Goal: Task Accomplishment & Management: Manage account settings

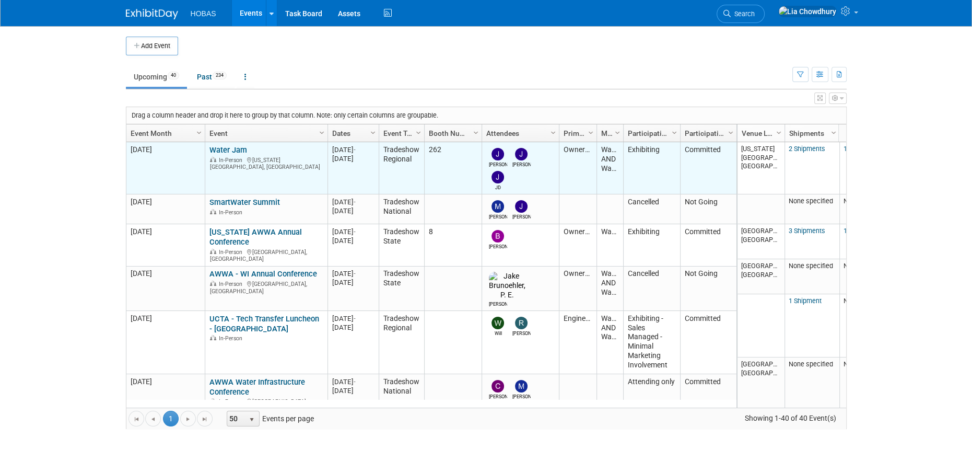
click at [227, 147] on link "Water Jam" at bounding box center [228, 149] width 38 height 9
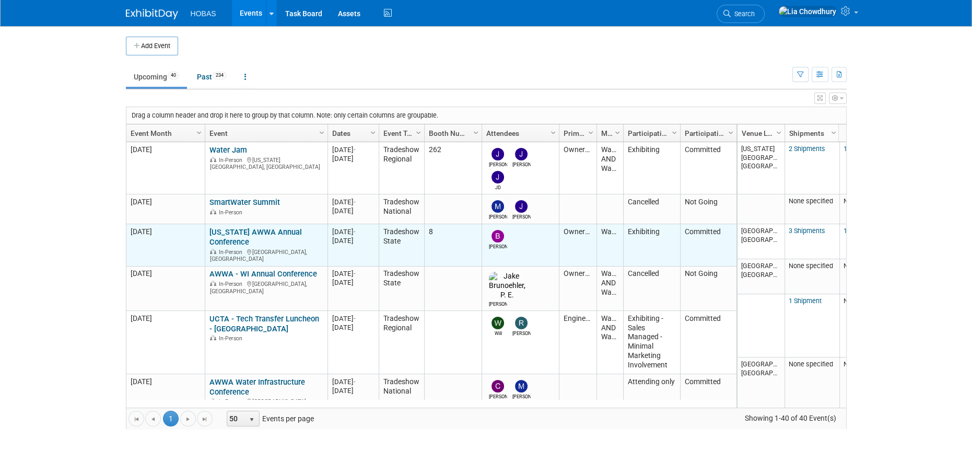
click at [240, 230] on link "[US_STATE] AWWA Annual Conference" at bounding box center [255, 236] width 92 height 19
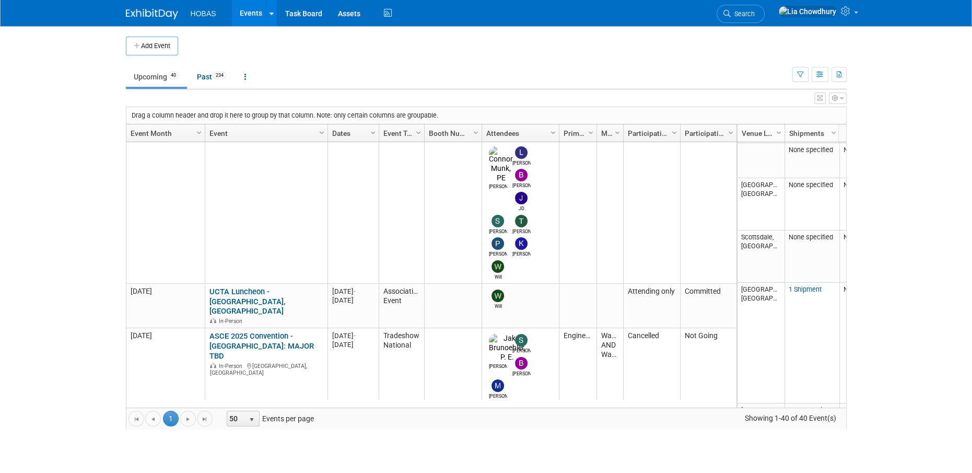
scroll to position [743, 0]
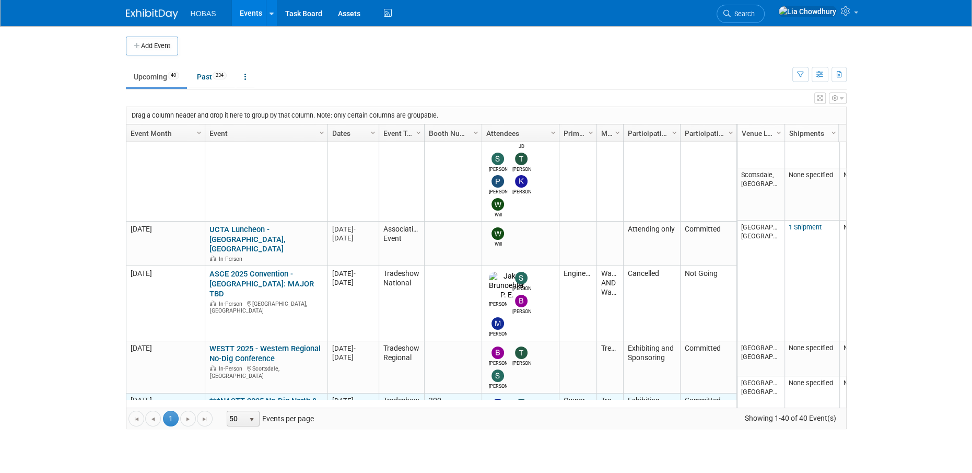
click at [250, 396] on link "***NASTT 2025 No-Dig North & ISTT International No-Dig" at bounding box center [263, 405] width 108 height 19
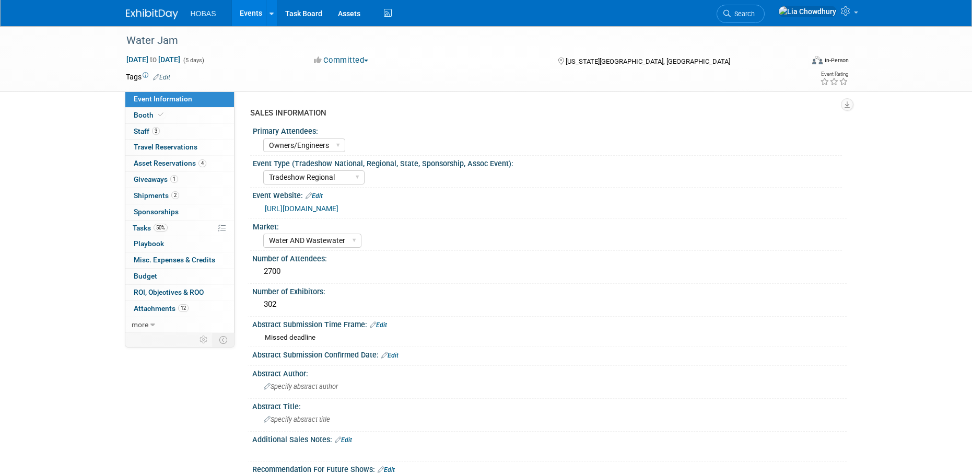
select select "Owners/Engineers"
select select "Tradeshow Regional"
select select "Water AND Wastewater"
select select "Exhibiting"
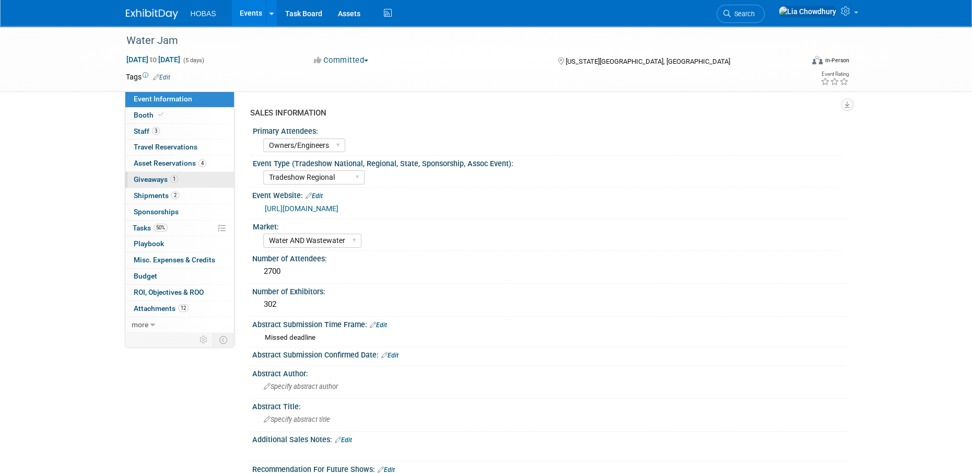
click at [154, 182] on span "Giveaways 1" at bounding box center [156, 179] width 44 height 8
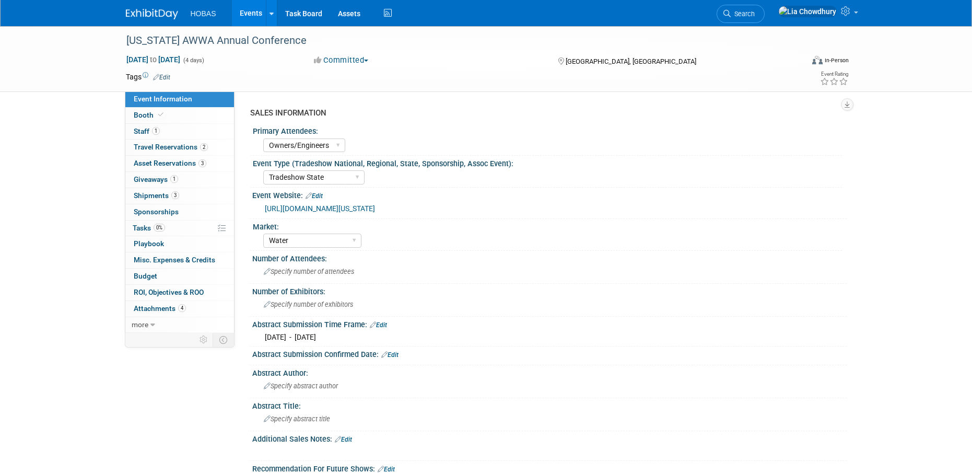
select select "Owners/Engineers"
select select "Tradeshow State"
select select "Water"
select select "Exhibiting"
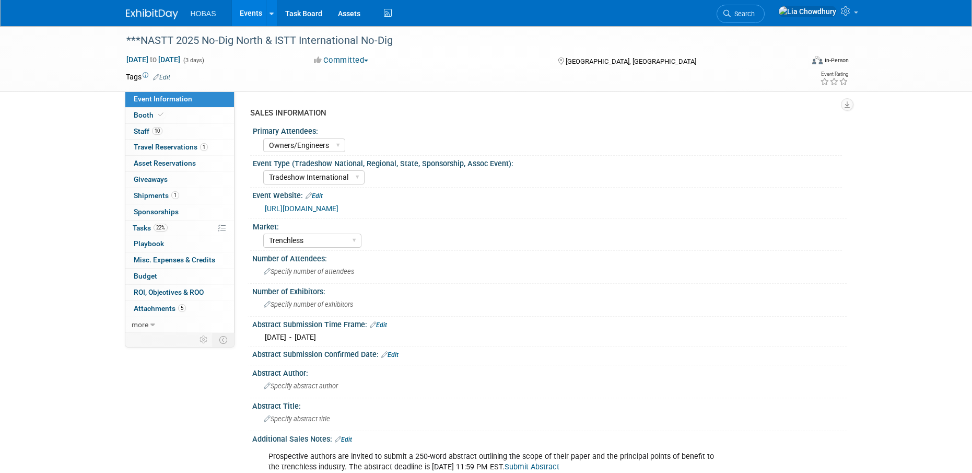
select select "Owners/Engineers"
select select "Tradeshow International"
select select "Trenchless"
select select "Exhibiting"
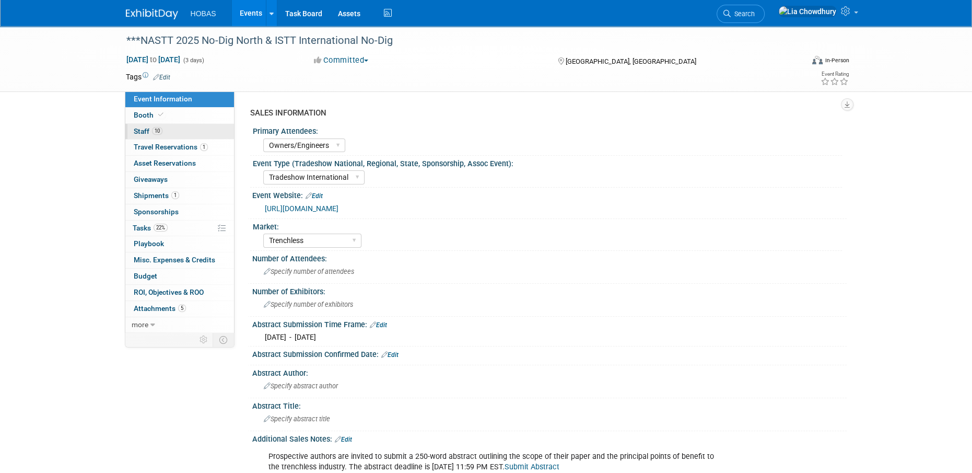
click at [151, 135] on link "10 Staff 10" at bounding box center [179, 132] width 109 height 16
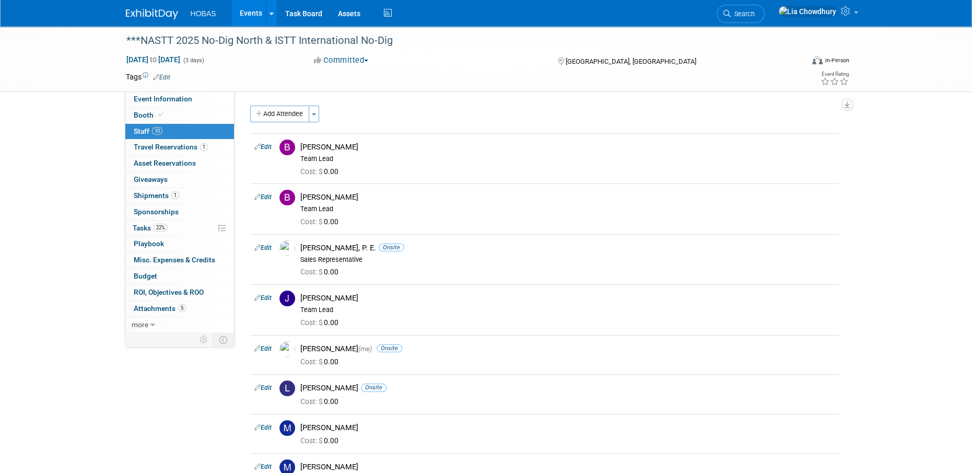
click at [250, 11] on link "Events" at bounding box center [251, 13] width 38 height 26
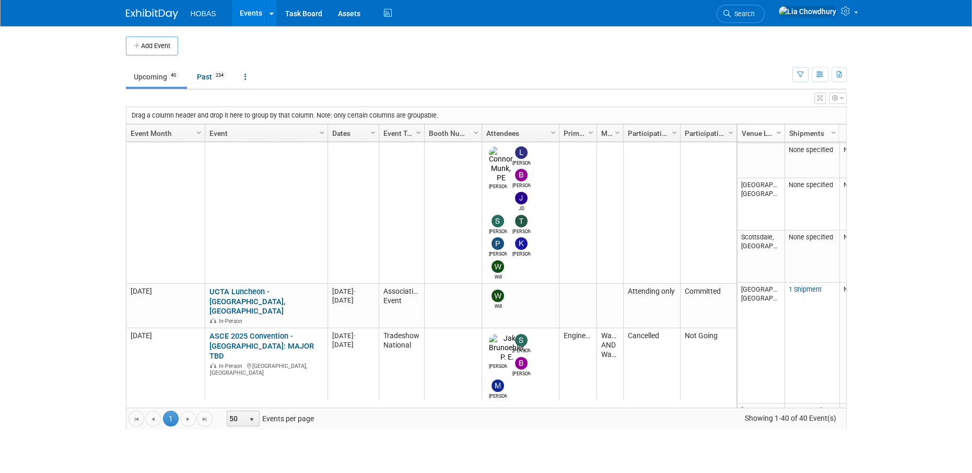
scroll to position [620, 0]
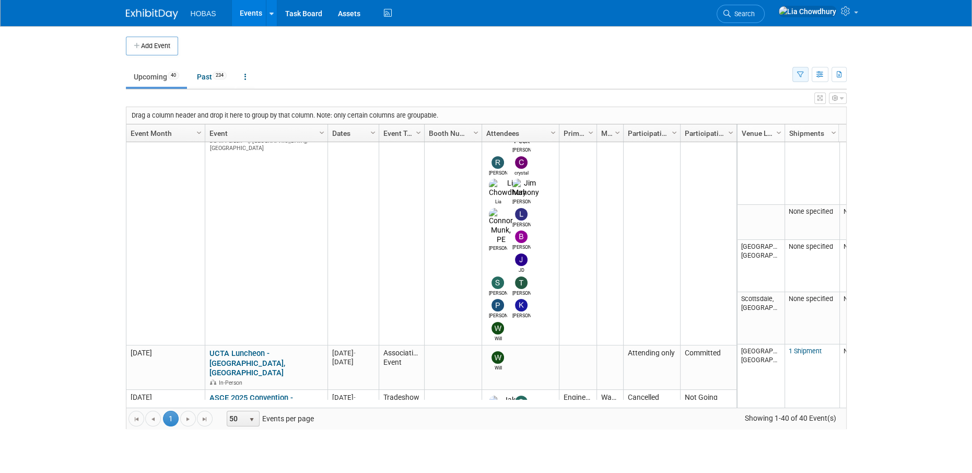
click at [805, 76] on button "button" at bounding box center [800, 74] width 16 height 15
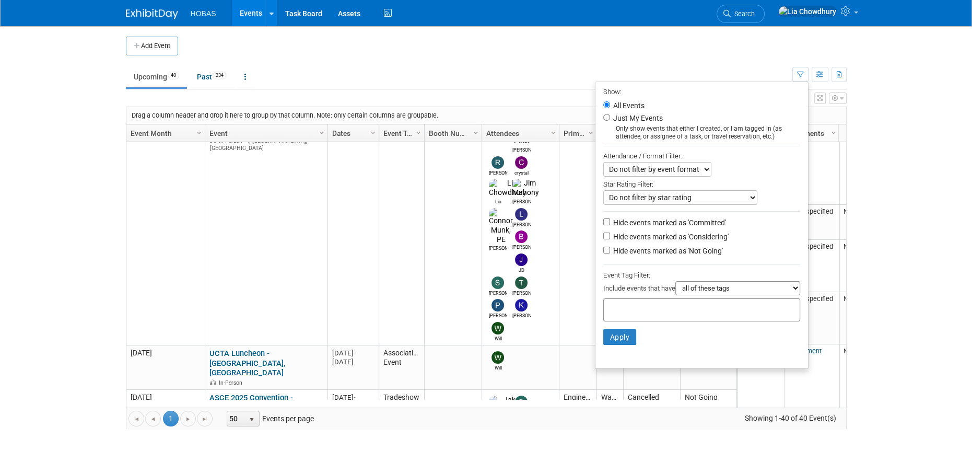
click at [611, 253] on label "Hide events marked as 'Not Going'" at bounding box center [667, 251] width 112 height 10
click at [610, 253] on input "Hide events marked as 'Not Going'" at bounding box center [606, 250] width 7 height 7
checkbox input "true"
click at [608, 340] on button "Apply" at bounding box center [619, 337] width 33 height 16
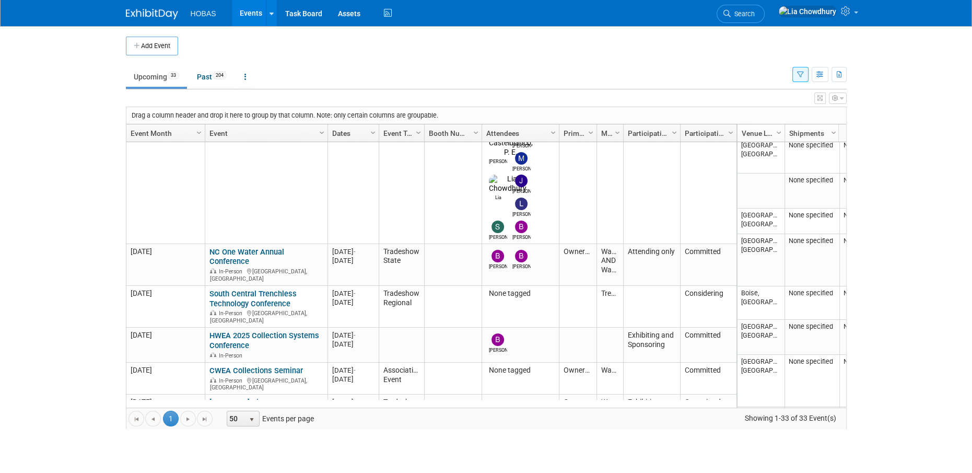
scroll to position [806, 0]
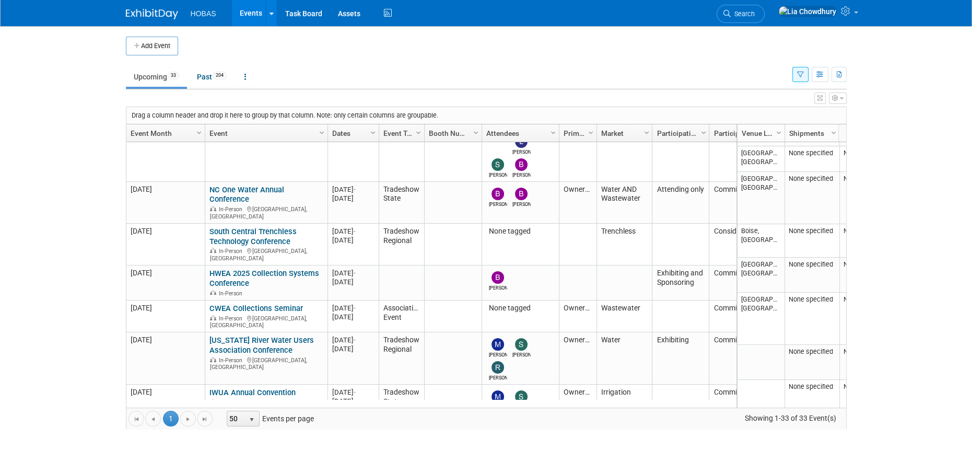
drag, startPoint x: 624, startPoint y: 130, endPoint x: 656, endPoint y: 133, distance: 31.5
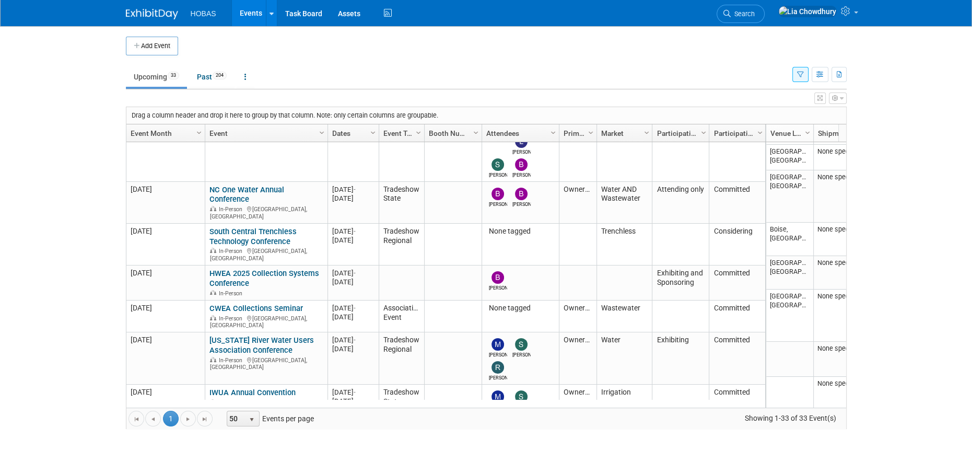
click at [244, 16] on link "Events" at bounding box center [251, 13] width 38 height 26
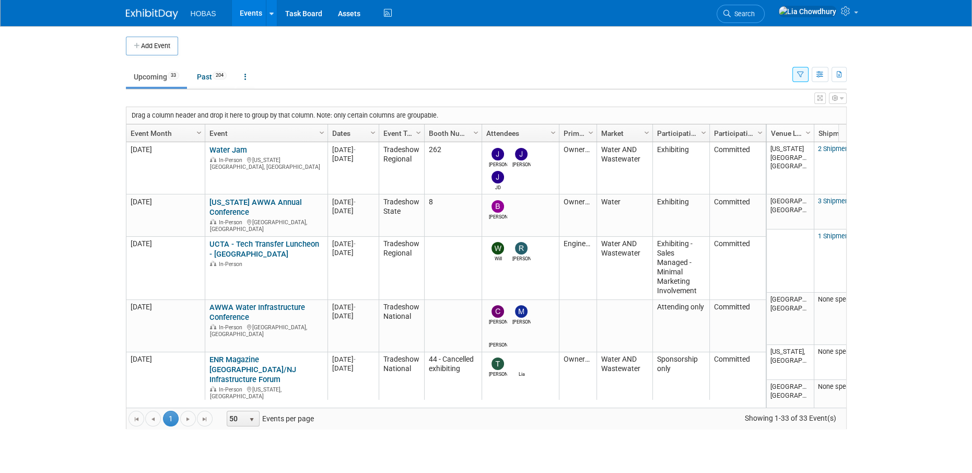
click at [199, 133] on span "Column Settings" at bounding box center [199, 133] width 8 height 8
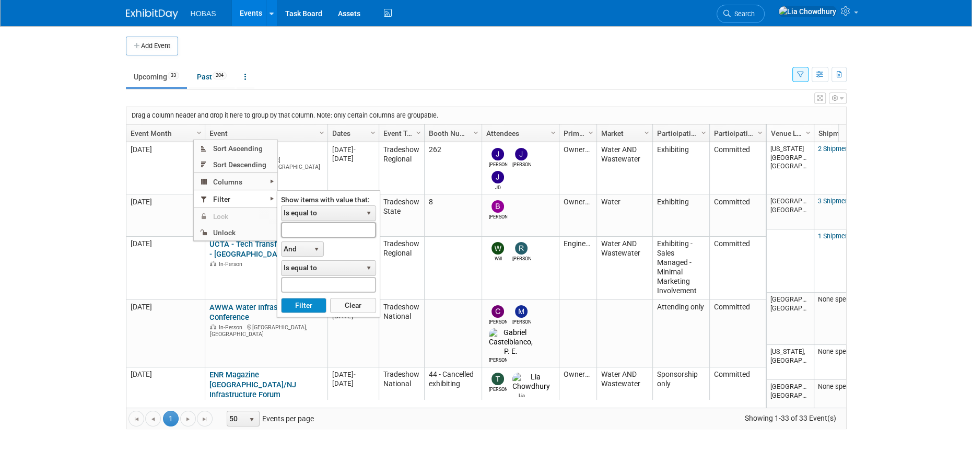
click at [296, 229] on input "text" at bounding box center [328, 229] width 95 height 15
click at [281, 298] on button "Filter" at bounding box center [303, 306] width 45 height 16
type input "2026"
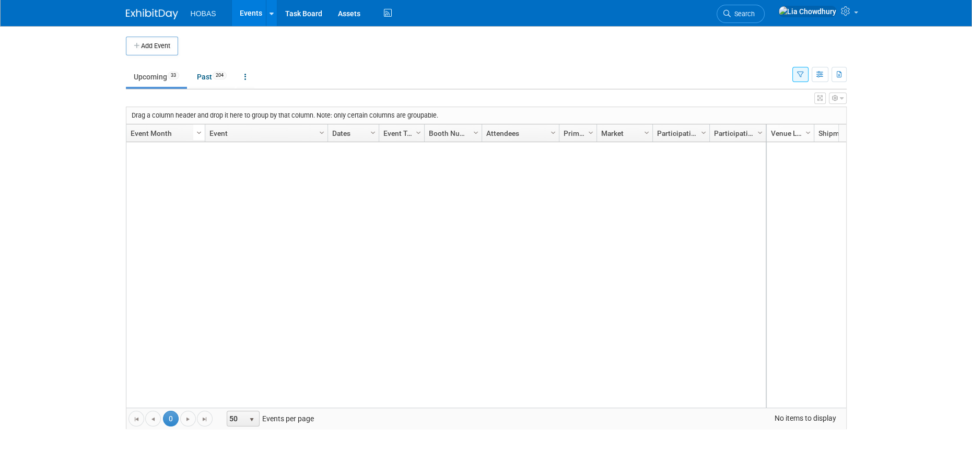
click at [198, 135] on span "Column Settings" at bounding box center [199, 133] width 8 height 8
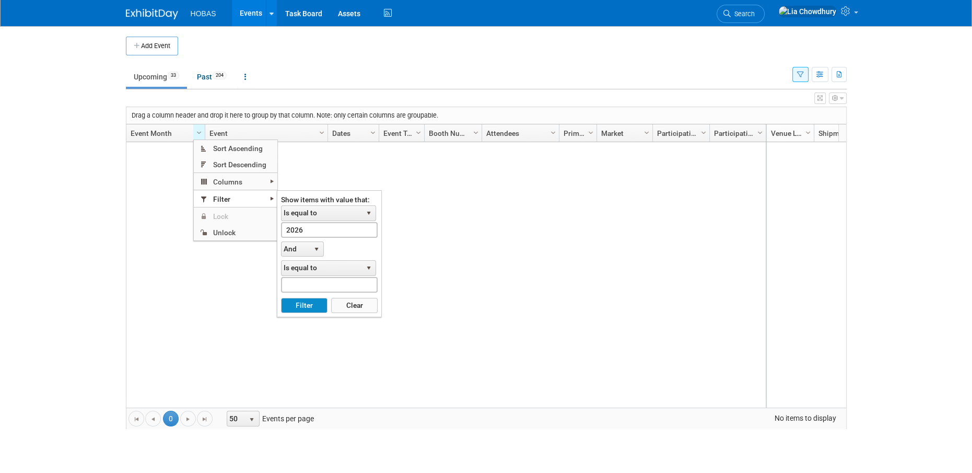
click at [355, 313] on form "Show items with value that: Is equal to select Is equal to Is not equal to Star…" at bounding box center [329, 254] width 104 height 126
click at [354, 305] on button "Clear" at bounding box center [354, 306] width 46 height 16
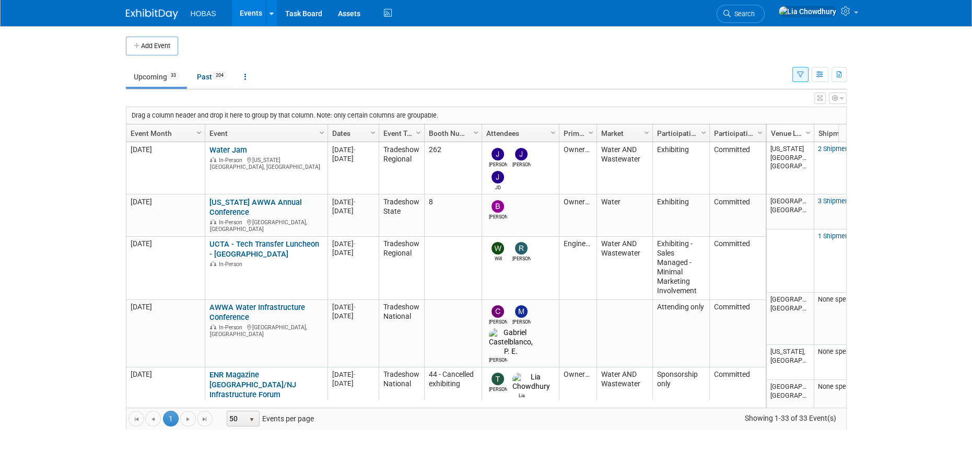
click at [196, 133] on span "Column Settings" at bounding box center [199, 133] width 8 height 8
checkbox input "true"
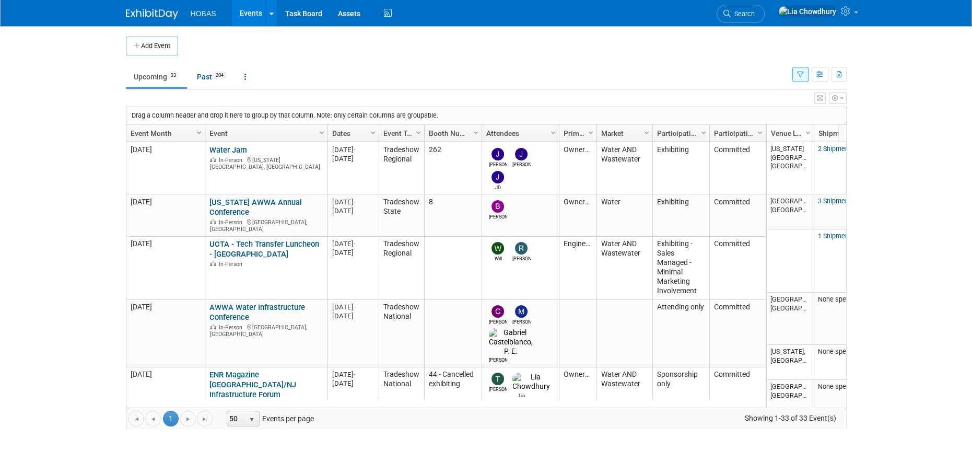
checkbox input "true"
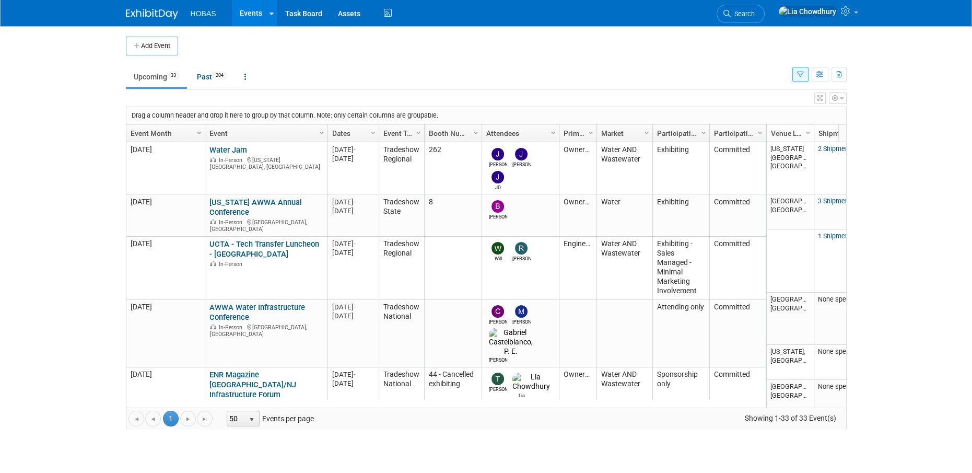
checkbox input "true"
click at [239, 164] on span "Sort Descending" at bounding box center [236, 164] width 84 height 16
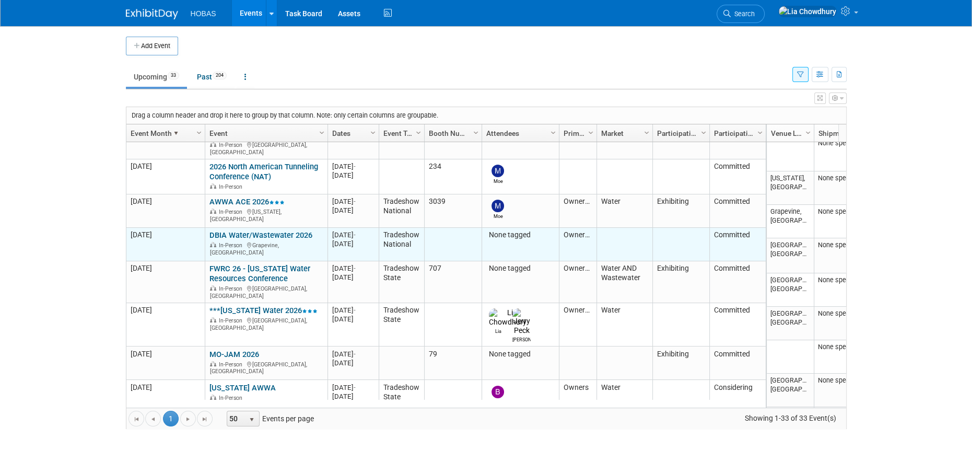
scroll to position [62, 0]
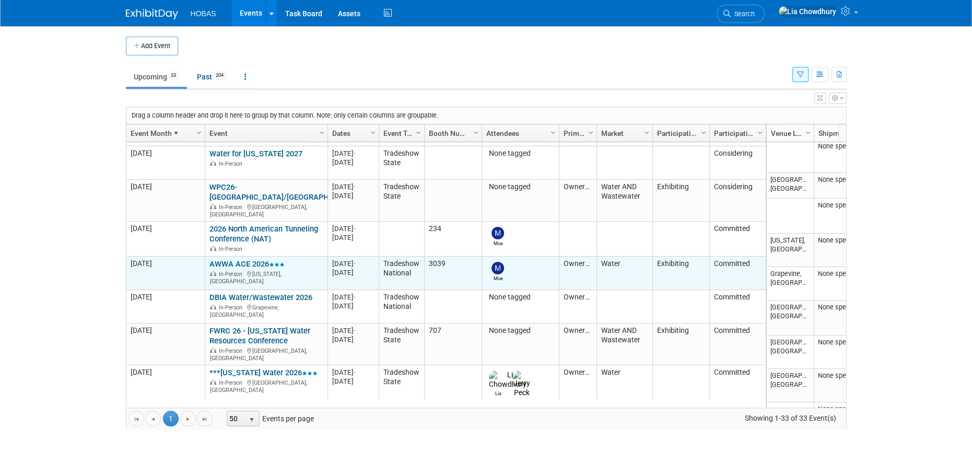
click at [237, 259] on link "AWWA ACE 2026" at bounding box center [246, 263] width 75 height 9
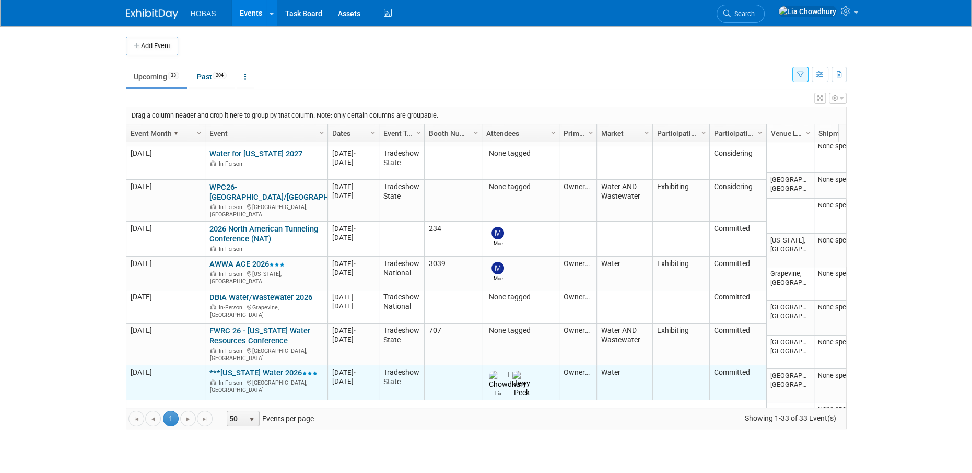
click at [257, 368] on link "***[US_STATE] Water 2026" at bounding box center [263, 372] width 108 height 9
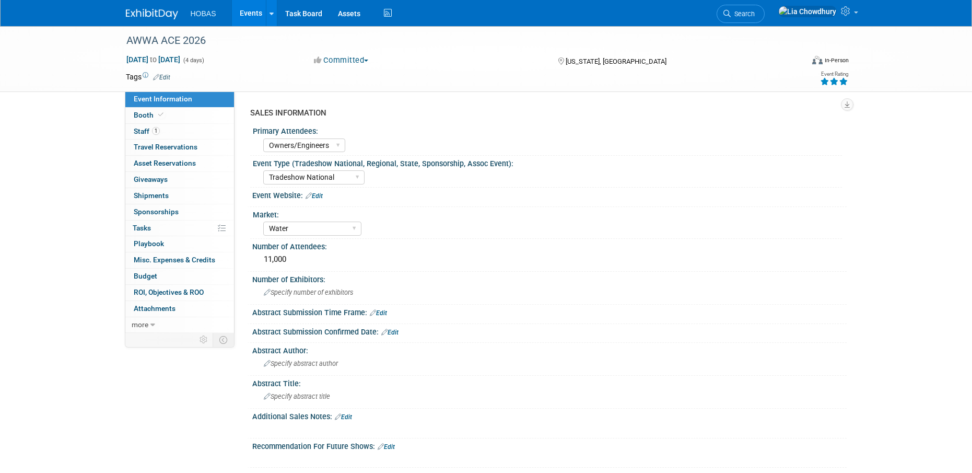
select select "Owners/Engineers"
select select "Tradeshow National"
select select "Water"
select select "Exhibiting"
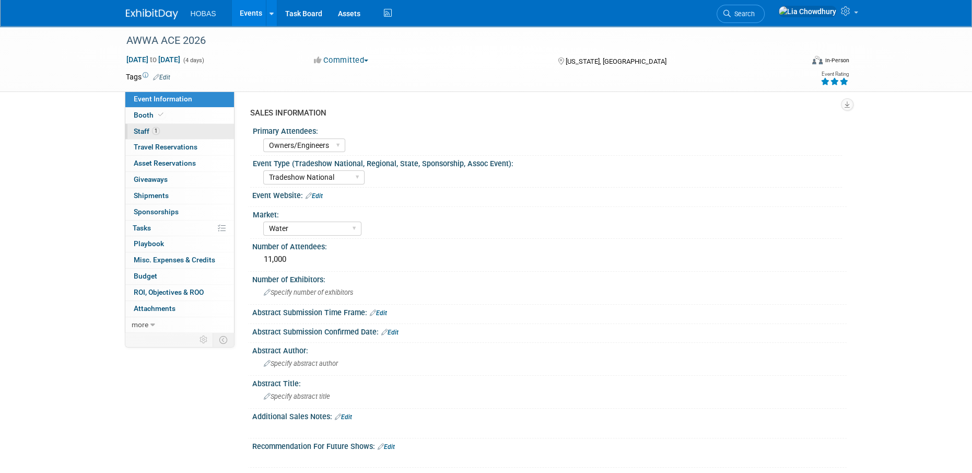
click at [148, 128] on span "Staff 1" at bounding box center [147, 131] width 26 height 8
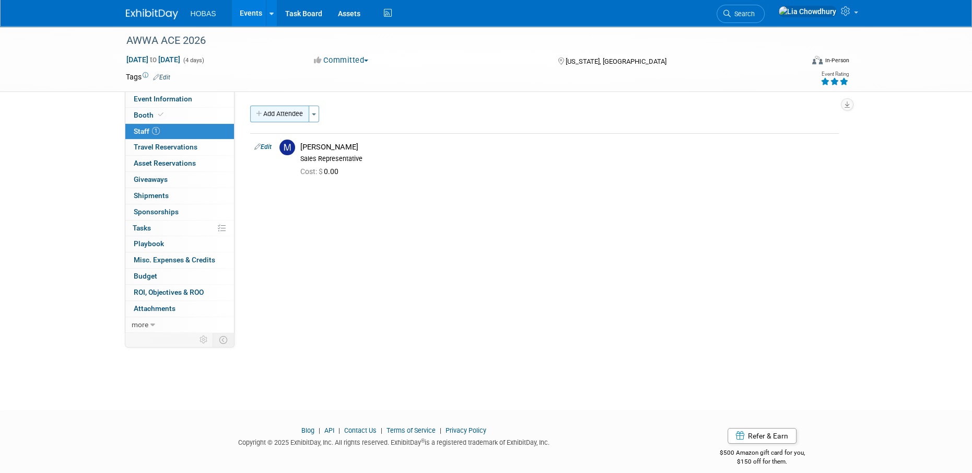
click at [284, 112] on button "Add Attendee" at bounding box center [279, 114] width 59 height 17
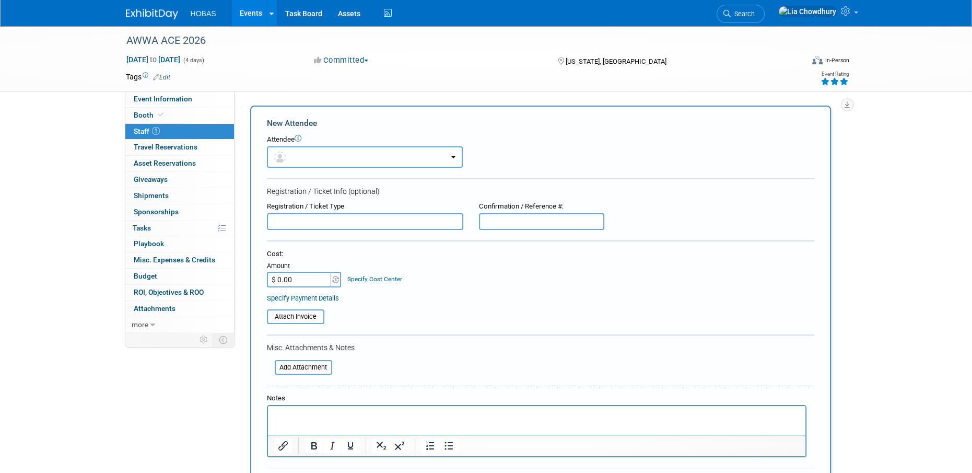
click at [311, 158] on button "button" at bounding box center [365, 156] width 196 height 21
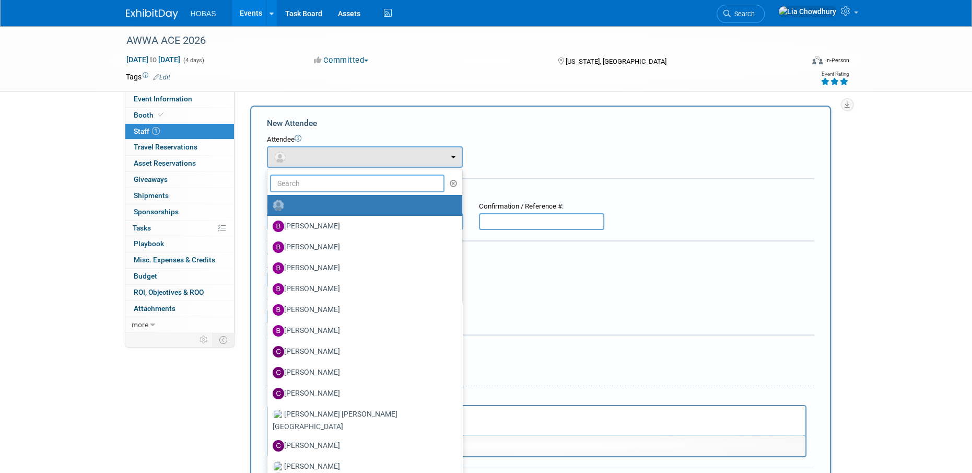
click at [306, 182] on input "text" at bounding box center [357, 183] width 175 height 18
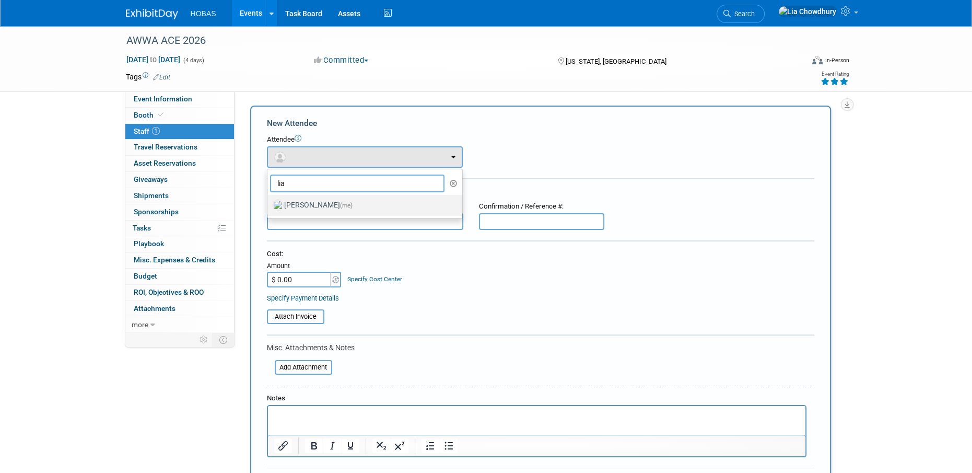
type input "lia"
click at [309, 198] on label "Lia Chowdhury (me)" at bounding box center [362, 205] width 179 height 17
click at [269, 201] on input "Lia Chowdhury (me)" at bounding box center [265, 204] width 7 height 7
radio input "true"
select select "f5a8240d-6b50-4f68-9d37-aaf90479bf2e"
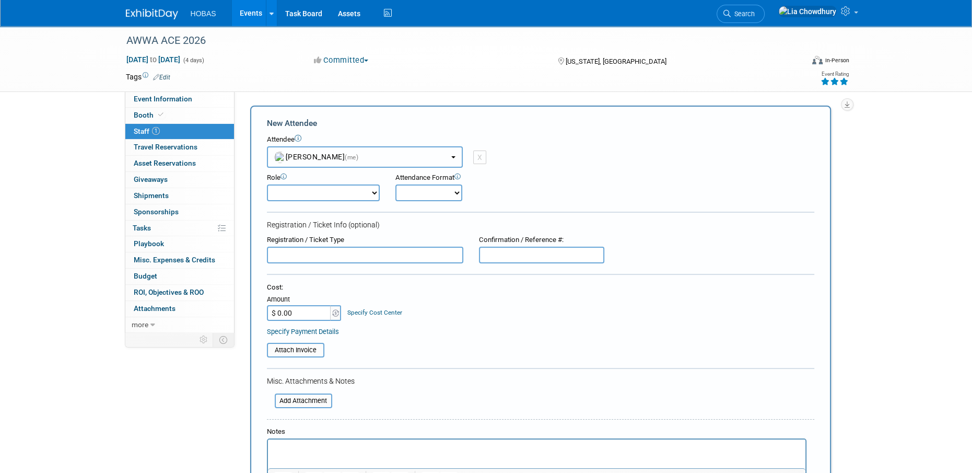
click at [379, 161] on button "Lia Chowdhury (me)" at bounding box center [365, 156] width 196 height 21
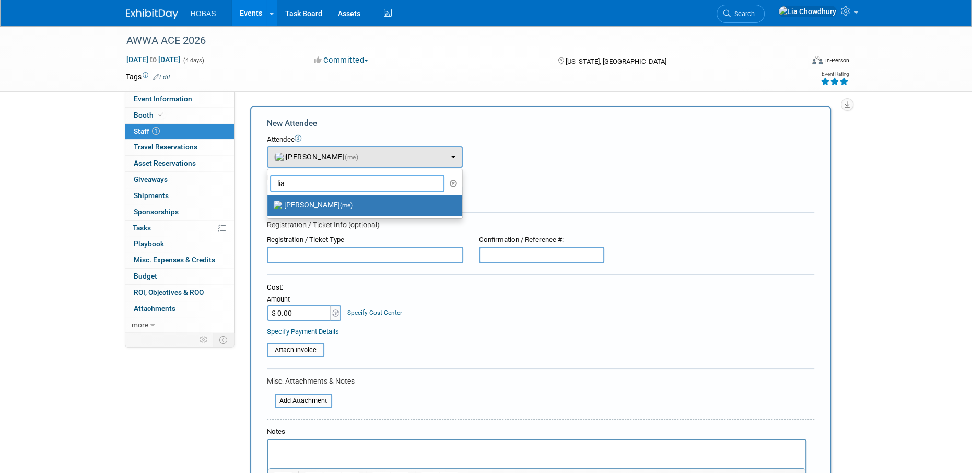
click at [331, 185] on input "lia" at bounding box center [357, 183] width 175 height 18
type input "l"
type input "linds"
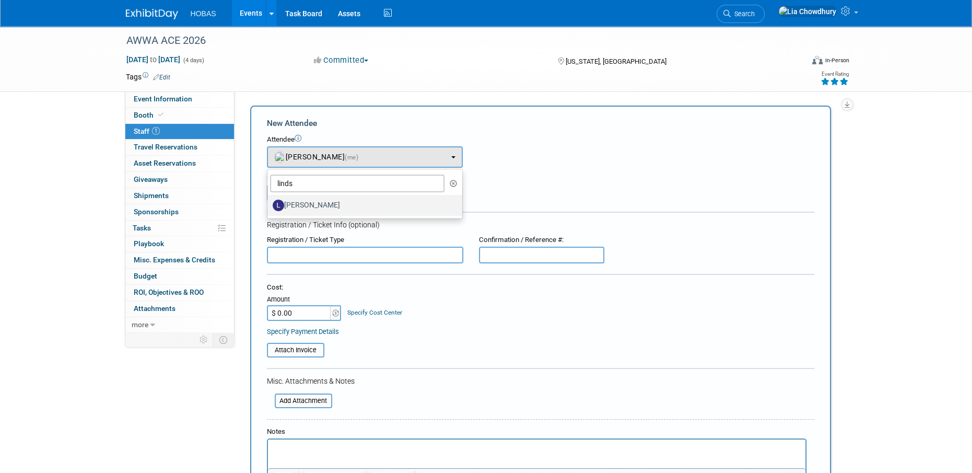
click at [327, 207] on label "Lindsey Thiele" at bounding box center [362, 205] width 179 height 17
click at [269, 207] on input "Lindsey Thiele" at bounding box center [265, 204] width 7 height 7
select select "b62dab19-afa9-4746-8dd7-e7006629b55c"
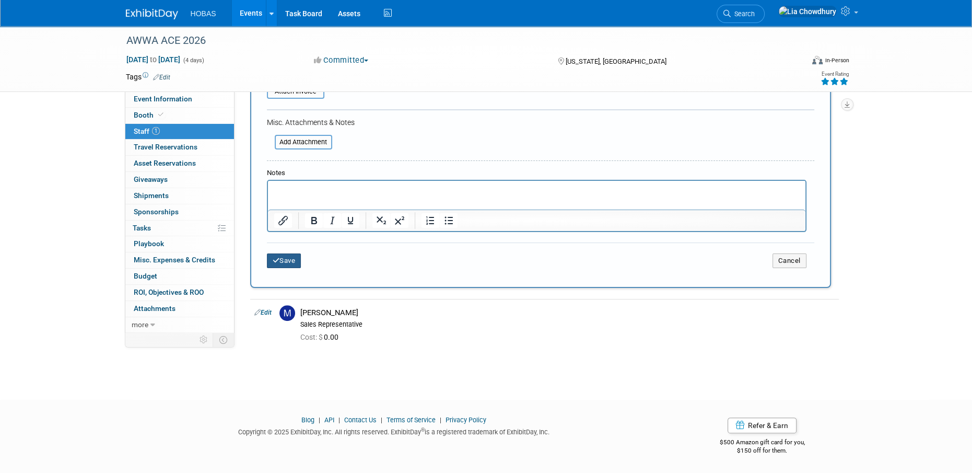
click at [289, 260] on button "Save" at bounding box center [284, 260] width 34 height 15
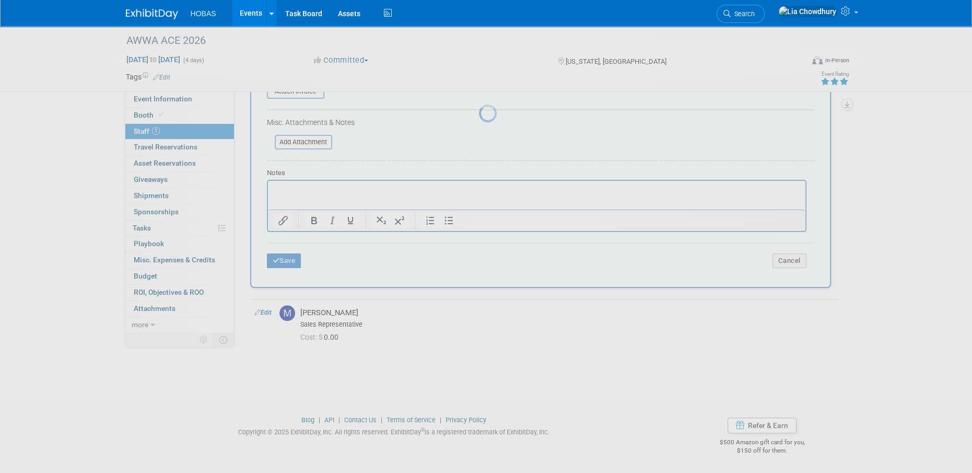
scroll to position [10, 0]
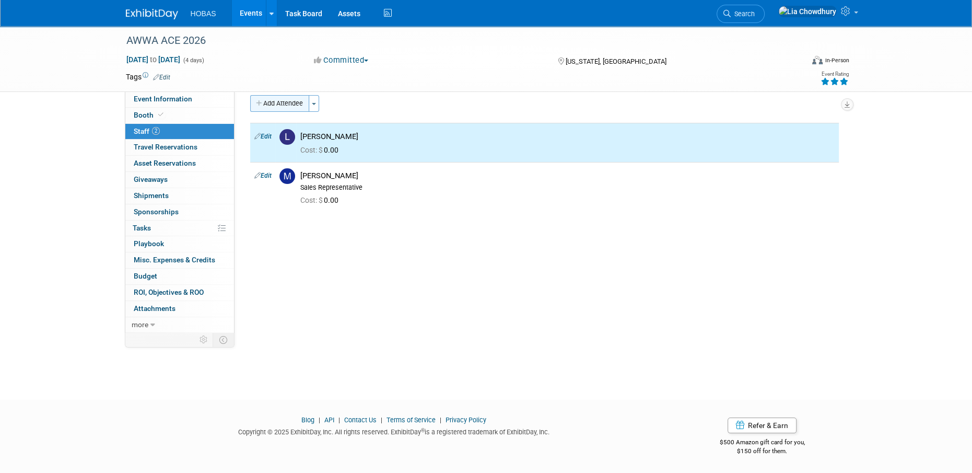
click at [296, 104] on button "Add Attendee" at bounding box center [279, 103] width 59 height 17
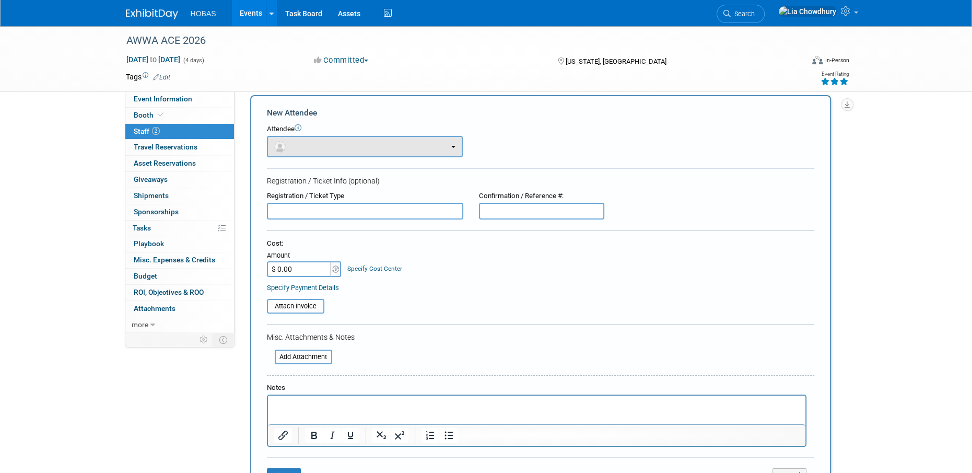
scroll to position [0, 0]
click at [307, 143] on button "button" at bounding box center [365, 146] width 196 height 21
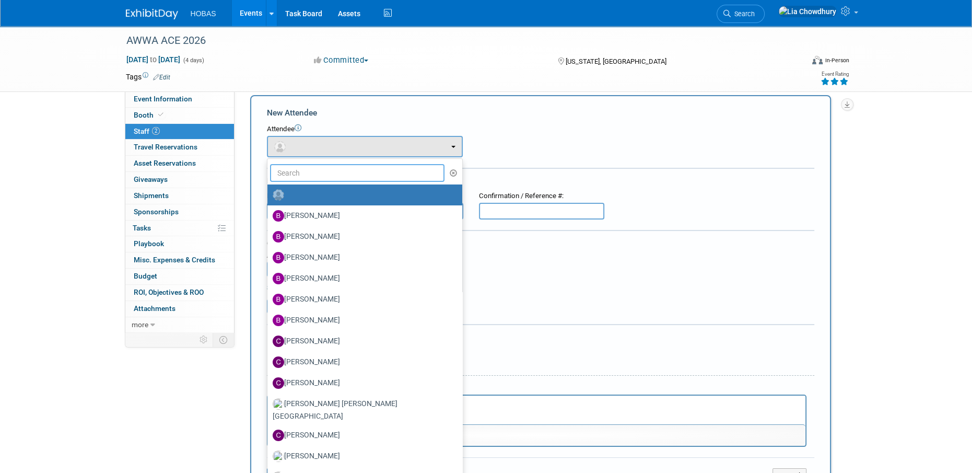
click at [305, 174] on input "text" at bounding box center [357, 173] width 175 height 18
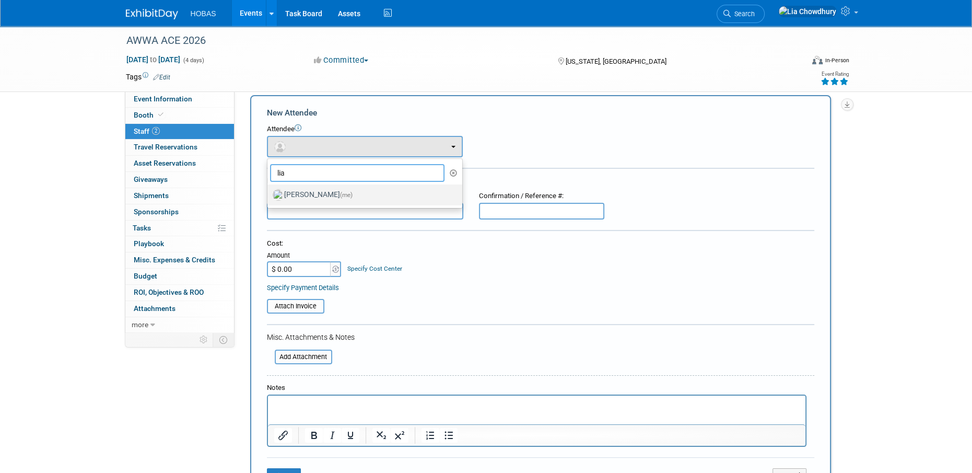
type input "lia"
click at [300, 183] on ul "lia Ben Hunter Bijan Khamanian Brad Hunemuller Brett Ardizone Bryan Mazyn (me)" at bounding box center [365, 183] width 196 height 50
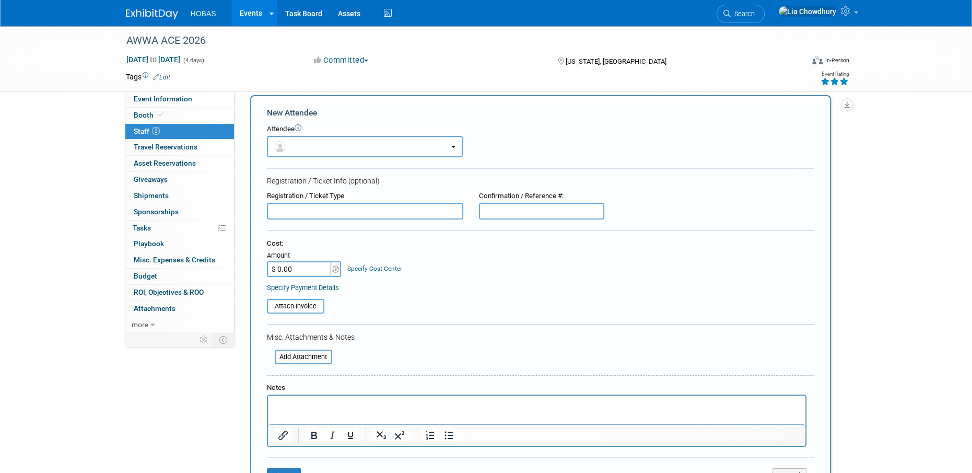
click at [302, 150] on button "button" at bounding box center [365, 146] width 196 height 21
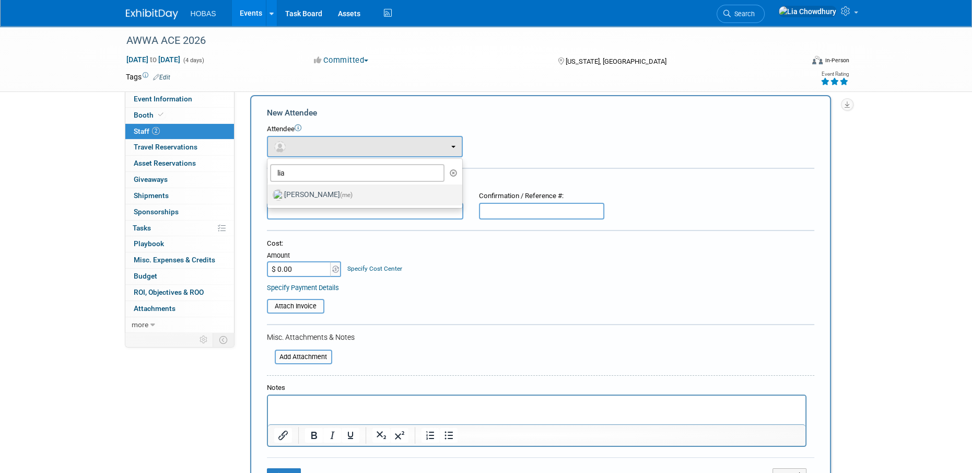
click at [298, 193] on label "Lia Chowdhury (me)" at bounding box center [362, 194] width 179 height 17
click at [269, 193] on input "Lia Chowdhury (me)" at bounding box center [265, 193] width 7 height 7
select select "f5a8240d-6b50-4f68-9d37-aaf90479bf2e"
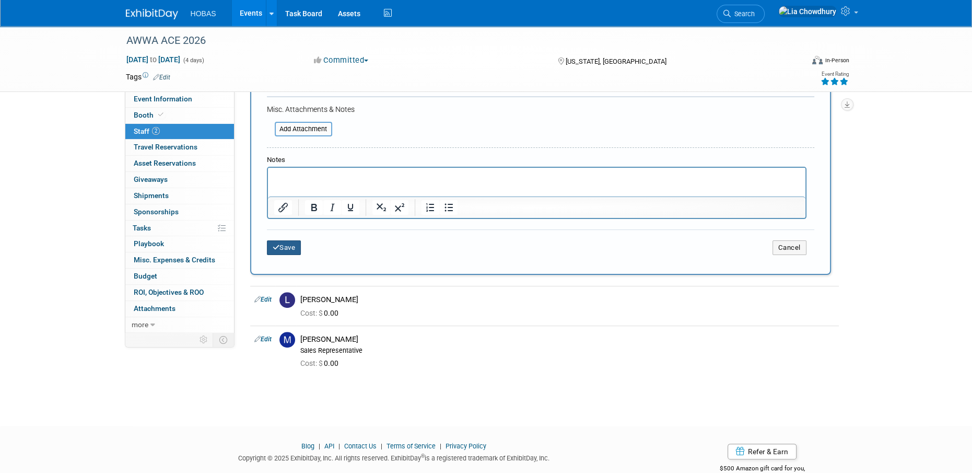
click at [292, 246] on button "Save" at bounding box center [284, 247] width 34 height 15
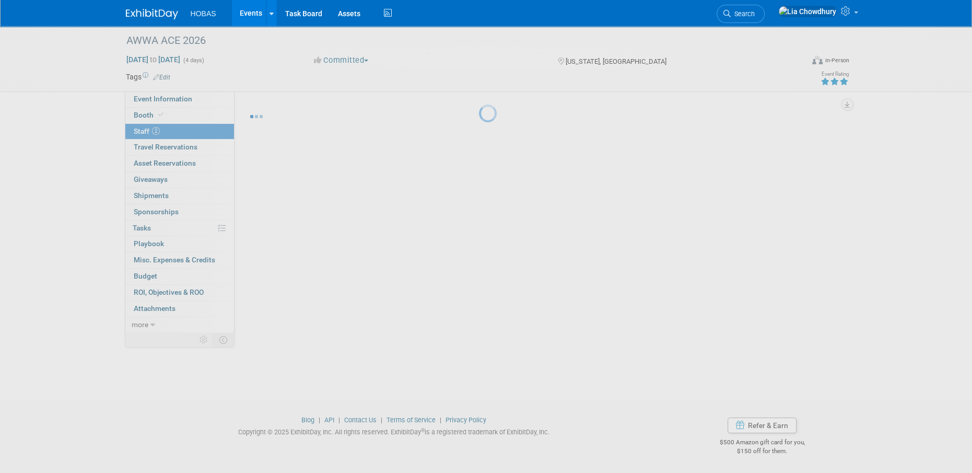
scroll to position [10, 0]
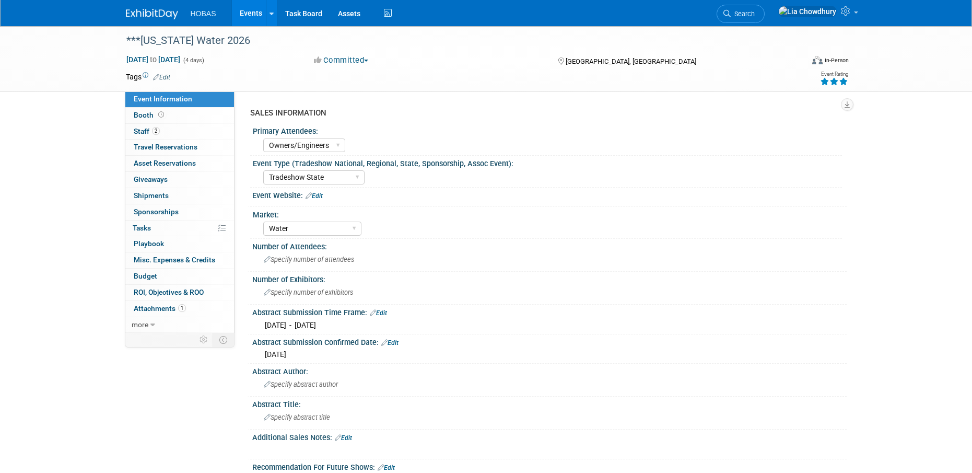
select select "Owners/Engineers"
select select "Tradeshow State"
select select "Water"
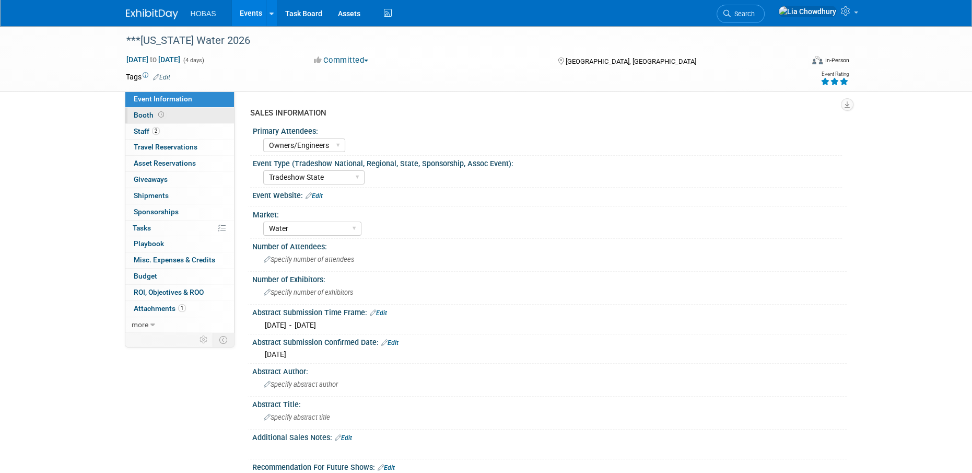
click at [178, 119] on link "Booth" at bounding box center [179, 116] width 109 height 16
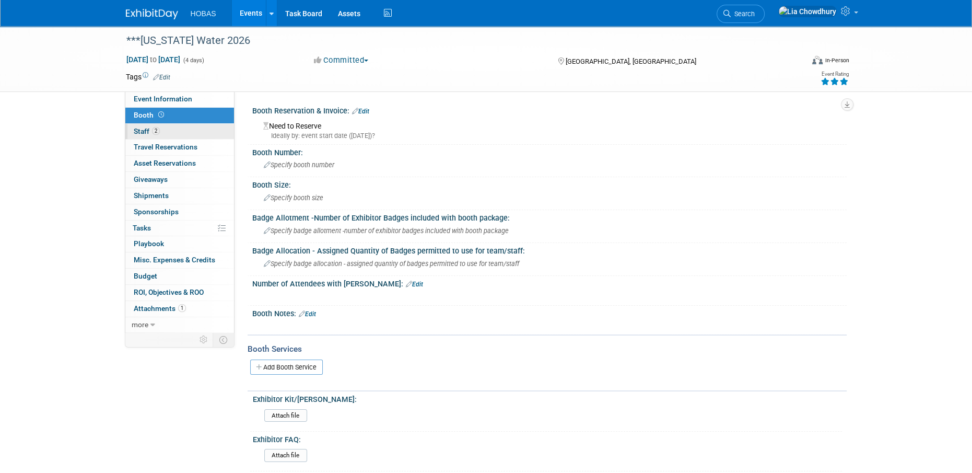
click at [158, 134] on span "Staff 2" at bounding box center [147, 131] width 26 height 8
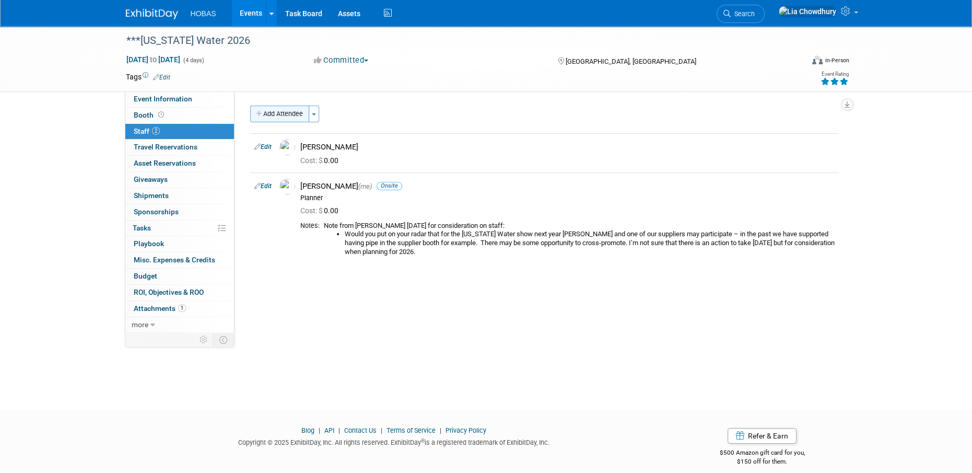
click at [298, 114] on button "Add Attendee" at bounding box center [279, 114] width 59 height 17
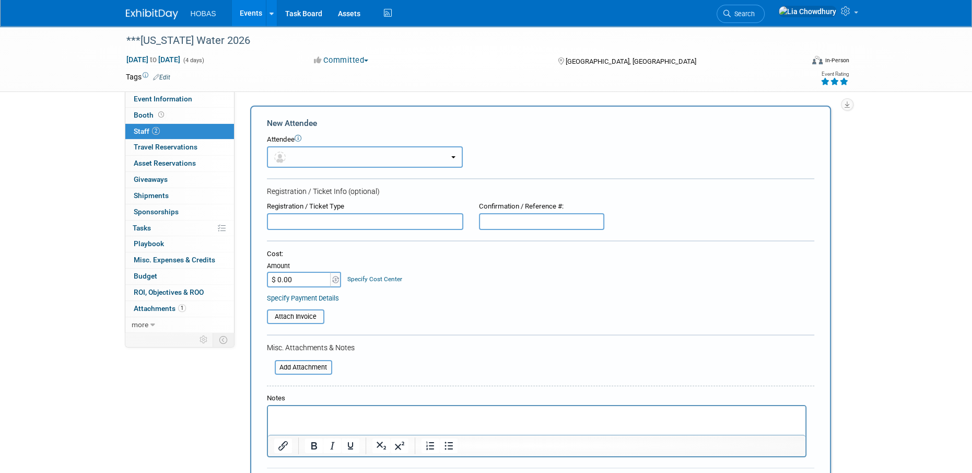
click at [290, 157] on button "button" at bounding box center [365, 156] width 196 height 21
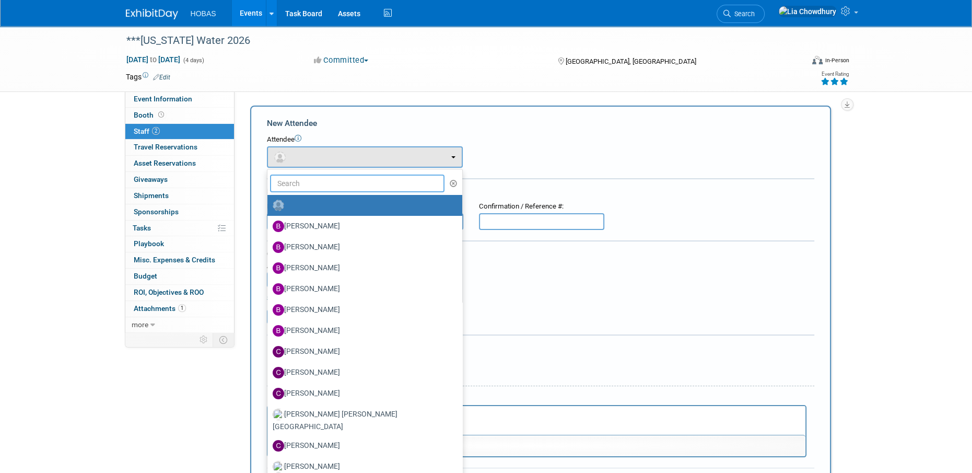
click at [296, 183] on input "text" at bounding box center [357, 183] width 175 height 18
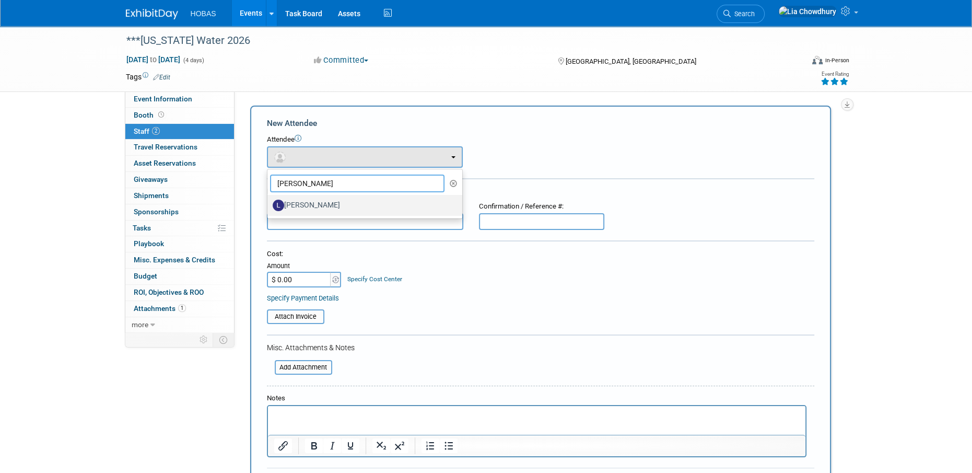
type input "lindsey"
click at [309, 207] on label "Lindsey Thiele" at bounding box center [362, 205] width 179 height 17
click at [269, 207] on input "Lindsey Thiele" at bounding box center [265, 204] width 7 height 7
select select "b62dab19-afa9-4746-8dd7-e7006629b55c"
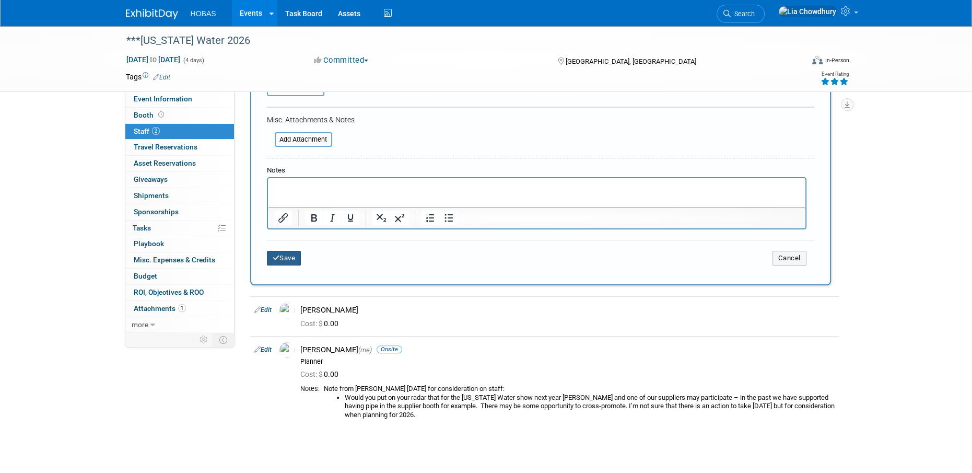
click at [290, 262] on button "Save" at bounding box center [284, 258] width 34 height 15
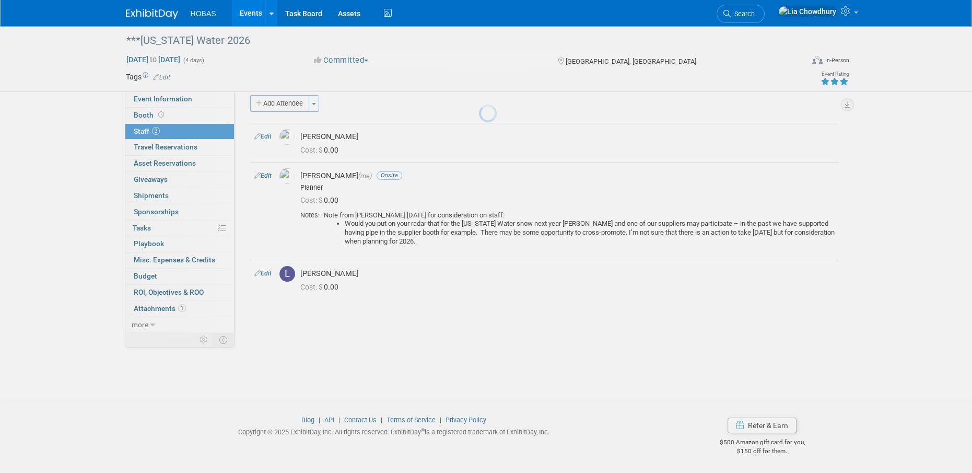
scroll to position [10, 0]
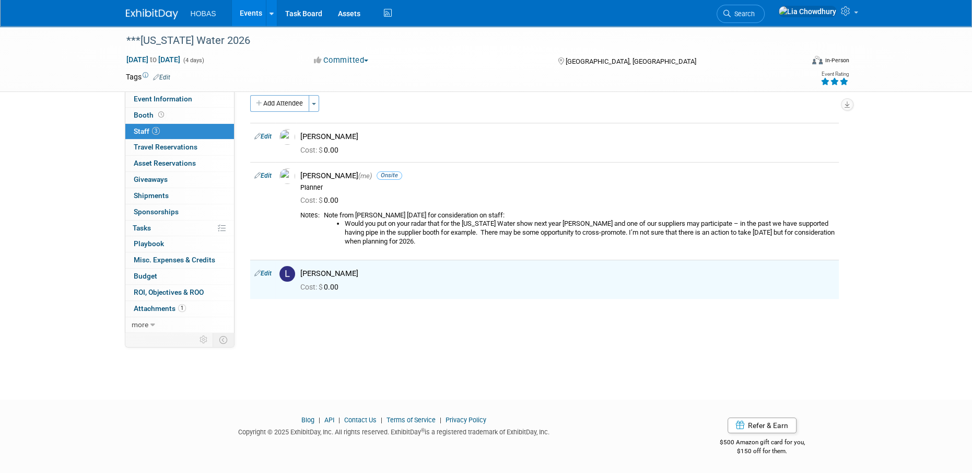
click at [251, 16] on link "Events" at bounding box center [251, 13] width 38 height 26
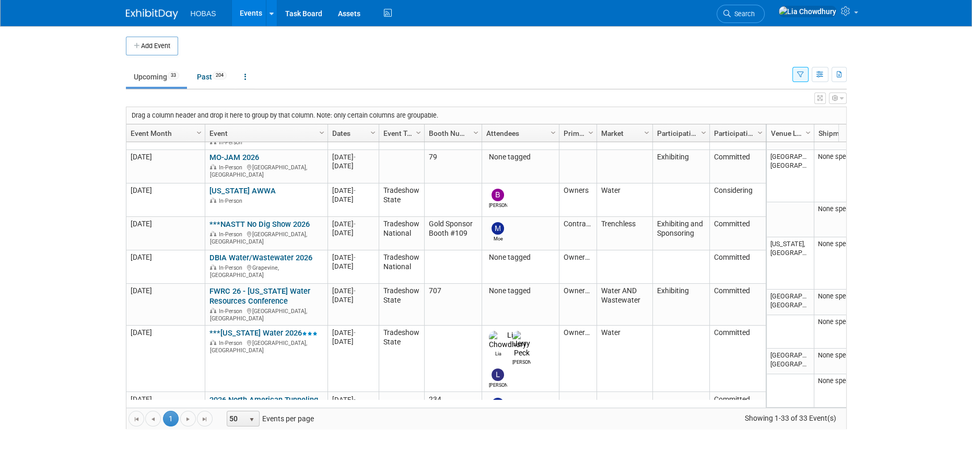
scroll to position [1243, 0]
